Goal: Task Accomplishment & Management: Complete application form

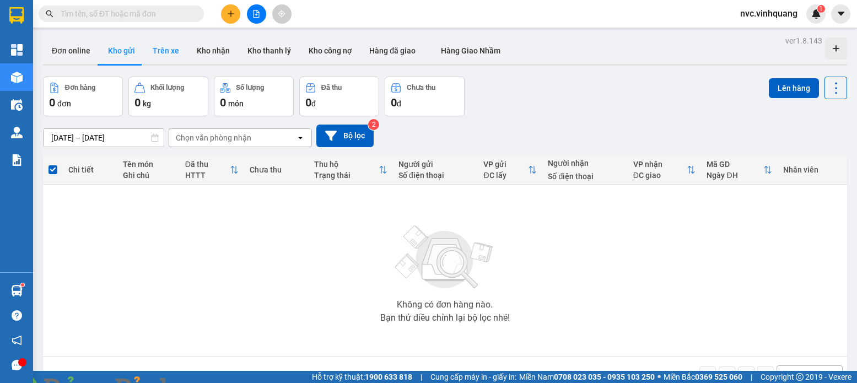
click at [169, 49] on button "Trên xe" at bounding box center [166, 50] width 44 height 26
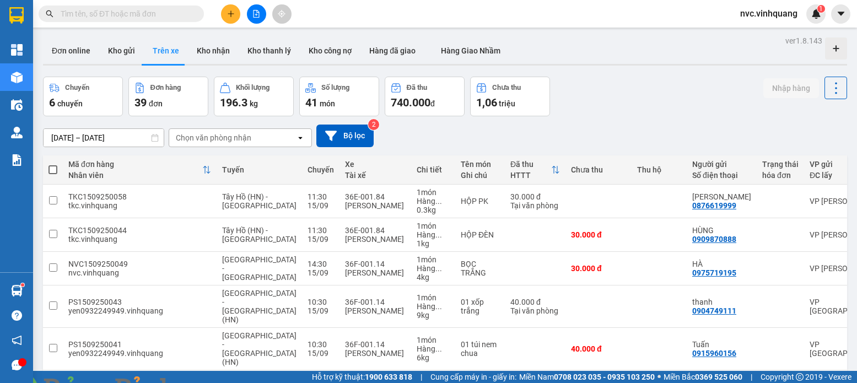
click at [257, 15] on icon "file-add" at bounding box center [257, 14] width 6 height 8
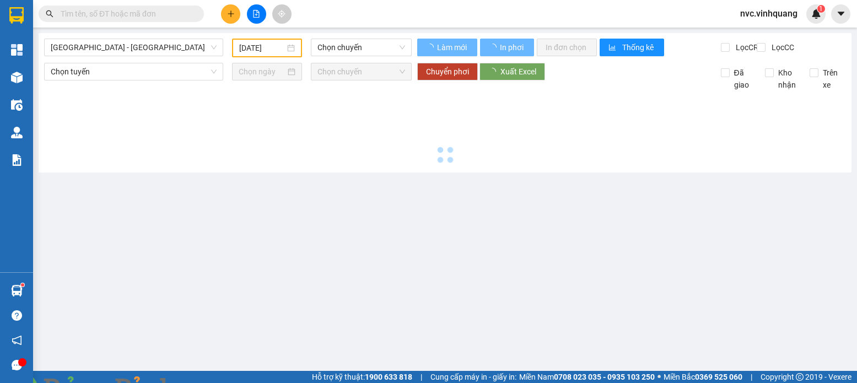
type input "[DATE]"
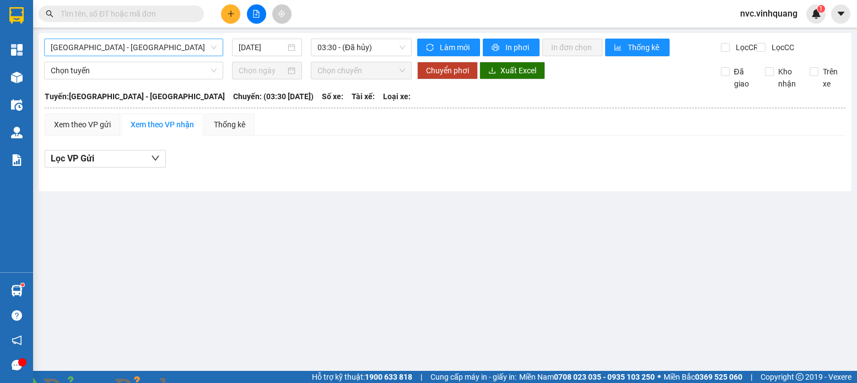
click at [203, 50] on span "[GEOGRAPHIC_DATA] - [GEOGRAPHIC_DATA]" at bounding box center [134, 47] width 166 height 17
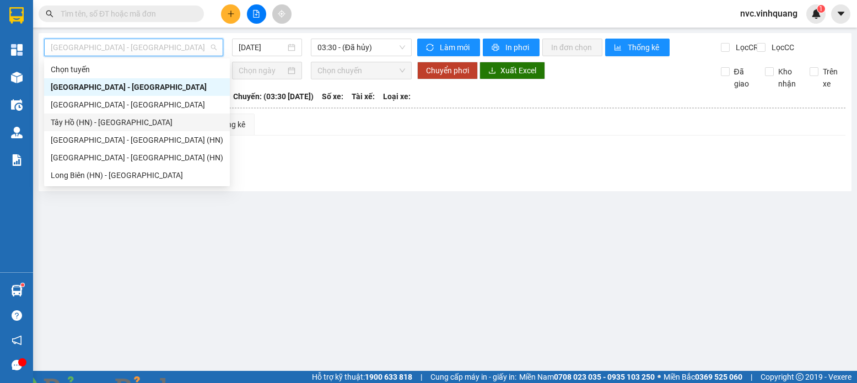
click at [57, 126] on div "Tây Hồ (HN) - [GEOGRAPHIC_DATA]" at bounding box center [137, 122] width 173 height 12
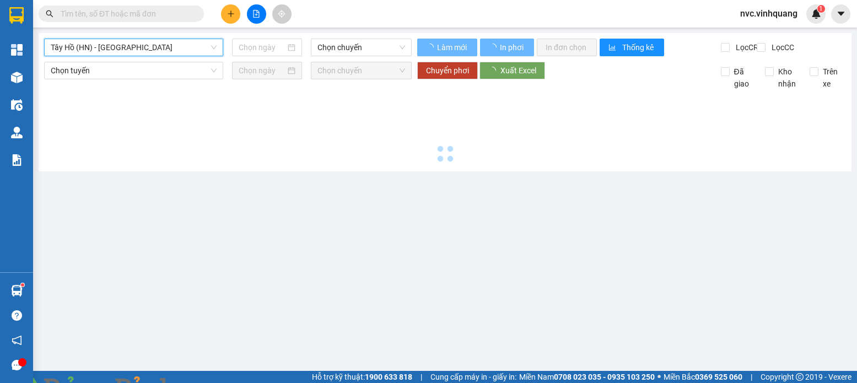
type input "[DATE]"
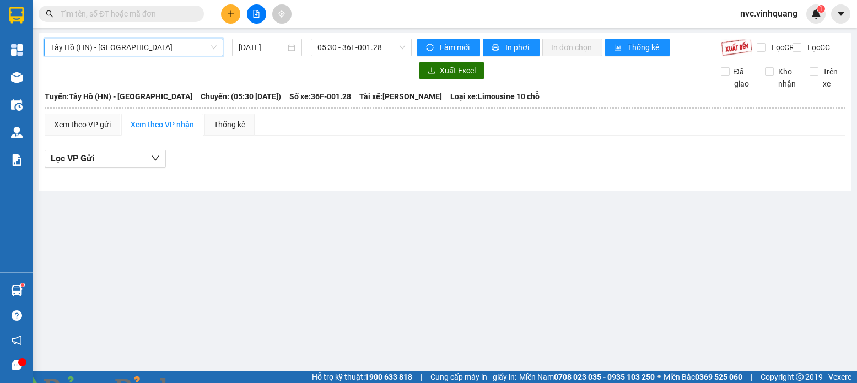
click at [105, 52] on span "Tây Hồ (HN) - [GEOGRAPHIC_DATA]" at bounding box center [134, 47] width 166 height 17
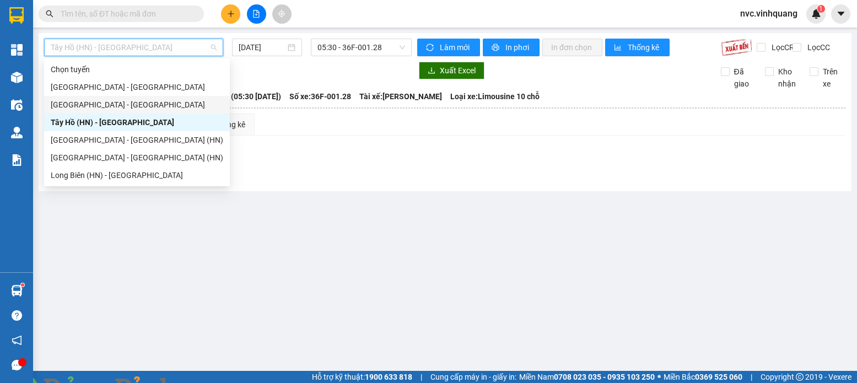
click at [111, 102] on div "[GEOGRAPHIC_DATA] - [GEOGRAPHIC_DATA]" at bounding box center [137, 105] width 173 height 12
type input "[DATE]"
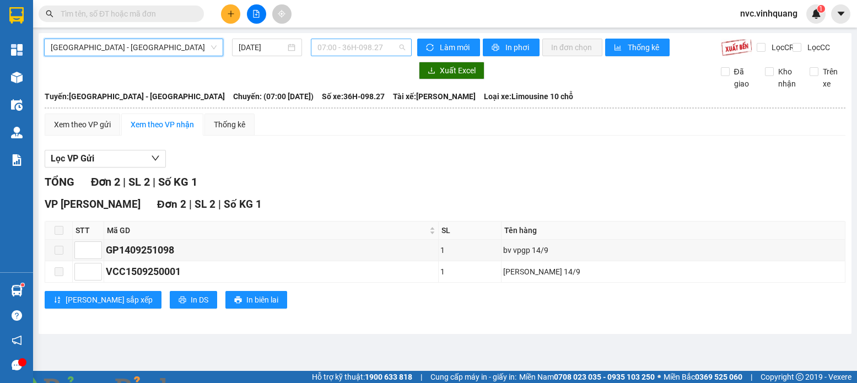
click at [340, 44] on span "07:00 - 36H-098.27" at bounding box center [362, 47] width 88 height 17
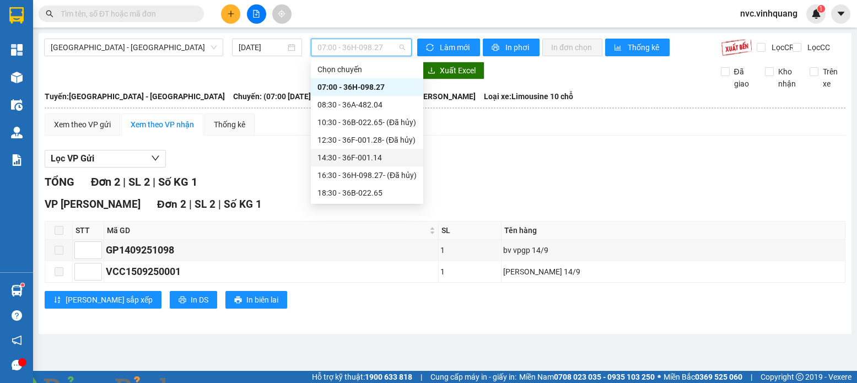
click at [362, 158] on div "14:30 - 36F-001.14" at bounding box center [367, 158] width 99 height 12
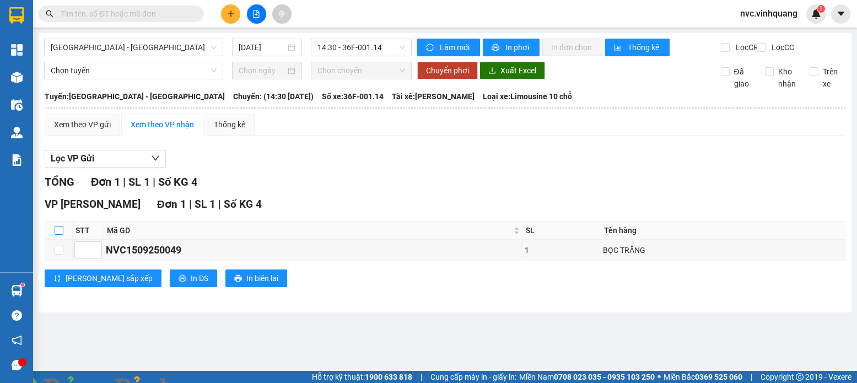
click at [63, 235] on input "checkbox" at bounding box center [59, 230] width 9 height 9
checkbox input "true"
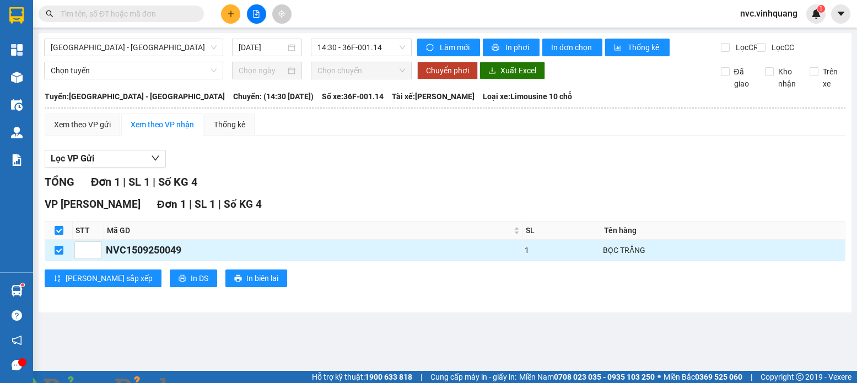
drag, startPoint x: 184, startPoint y: 262, endPoint x: 133, endPoint y: 259, distance: 51.3
click at [133, 258] on div "NVC1509250049" at bounding box center [313, 250] width 415 height 15
drag, startPoint x: 147, startPoint y: 259, endPoint x: 197, endPoint y: 261, distance: 50.2
click at [197, 258] on div "NVC1509250049" at bounding box center [313, 250] width 415 height 15
copy div "250049"
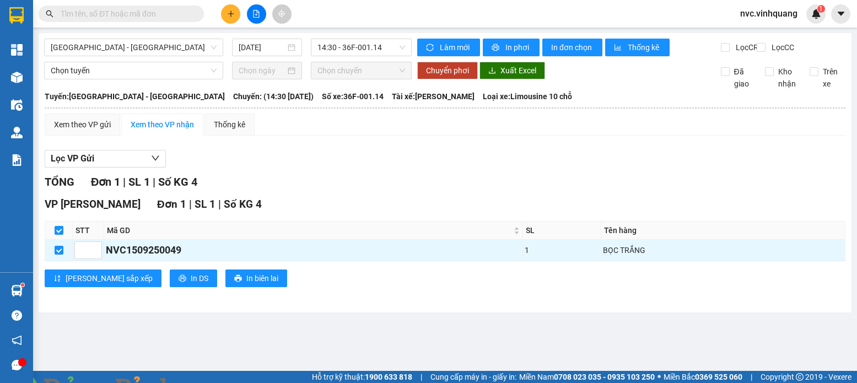
click at [132, 14] on input "text" at bounding box center [126, 14] width 130 height 12
paste input "250049"
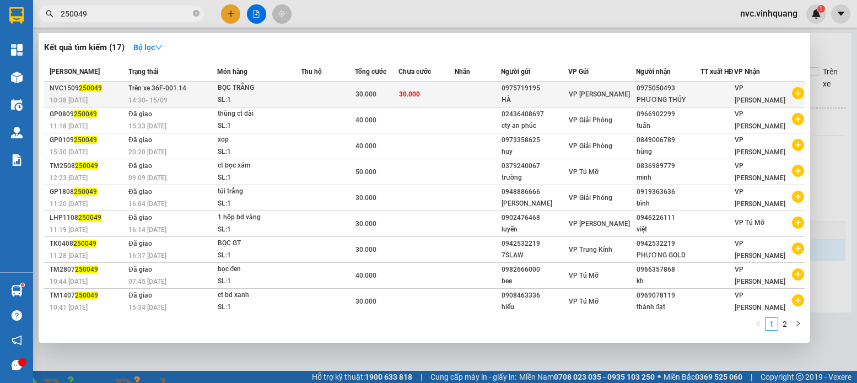
type input "250049"
click at [231, 94] on div "BỌC TRẮNG" at bounding box center [259, 88] width 83 height 12
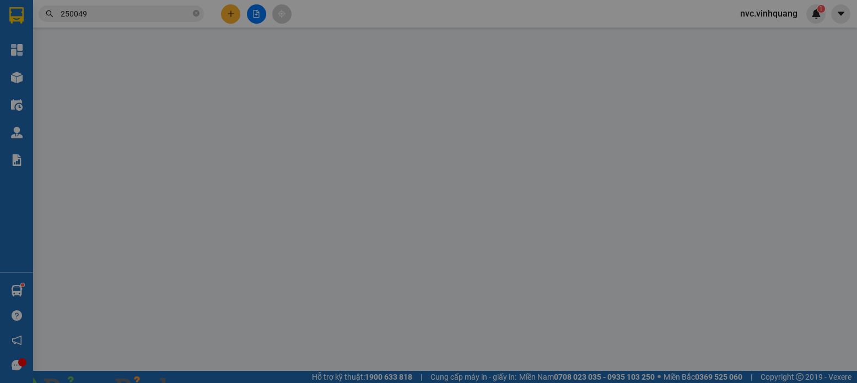
type input "0975719195"
type input "HÀ"
type input "0975050493"
type input "PHƯƠNG THÚY"
type input "30.000"
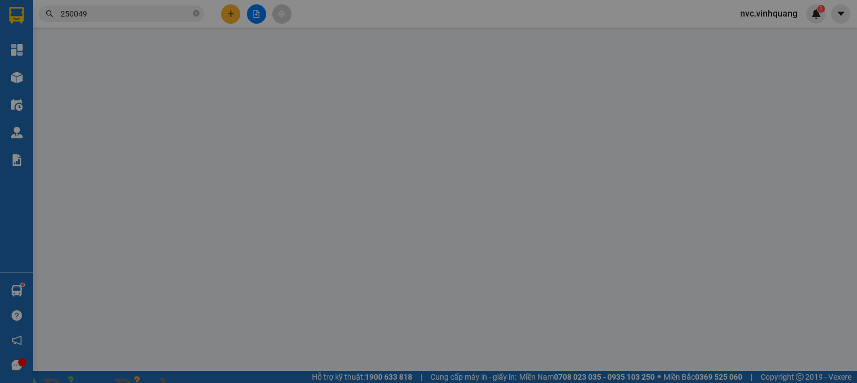
type input "30.000"
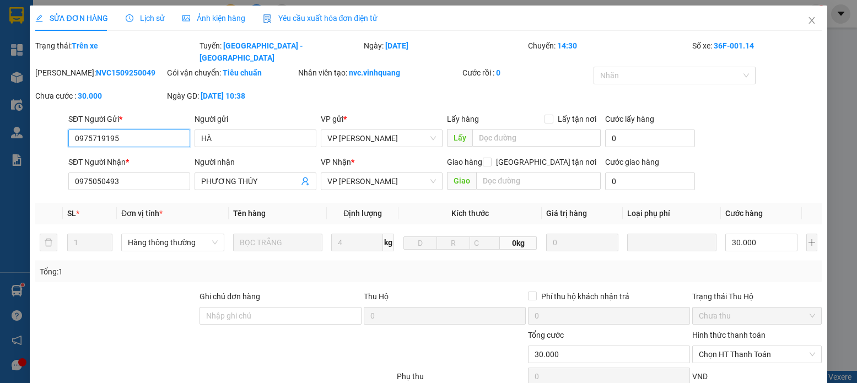
scroll to position [120, 0]
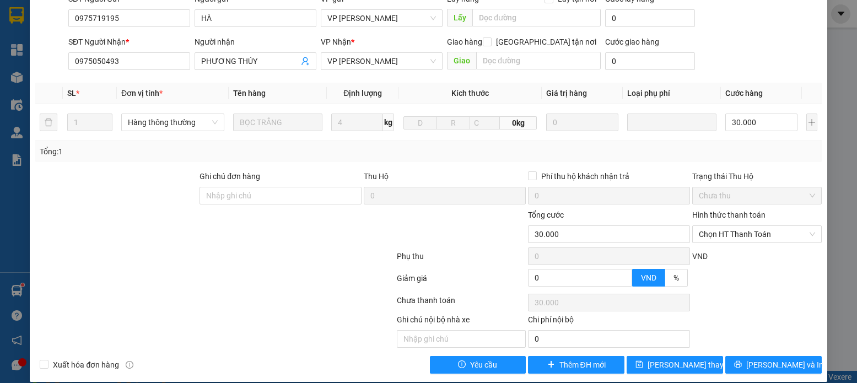
click at [203, 383] on span at bounding box center [189, 389] width 26 height 11
drag, startPoint x: 839, startPoint y: 26, endPoint x: 835, endPoint y: 31, distance: 6.3
click at [203, 383] on img at bounding box center [199, 389] width 7 height 7
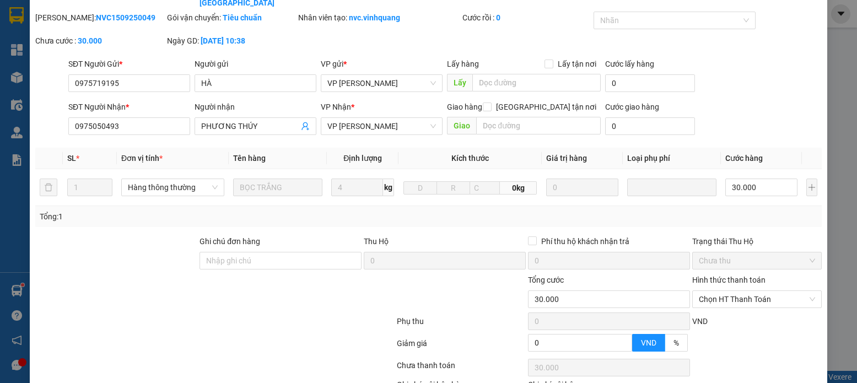
scroll to position [0, 0]
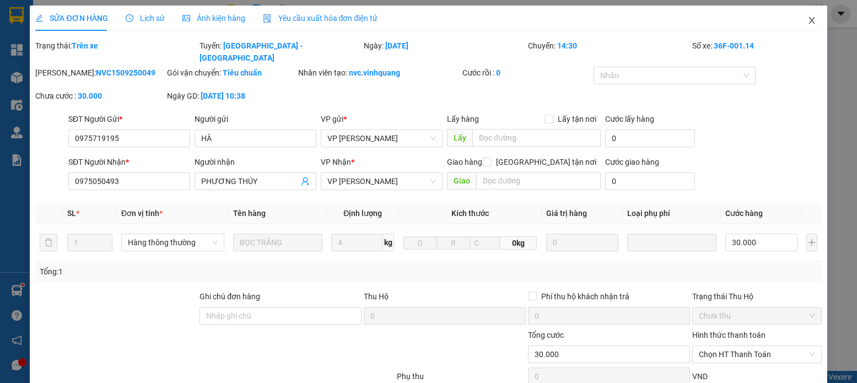
click at [810, 23] on span "Close" at bounding box center [812, 21] width 31 height 31
